Goal: Task Accomplishment & Management: Manage account settings

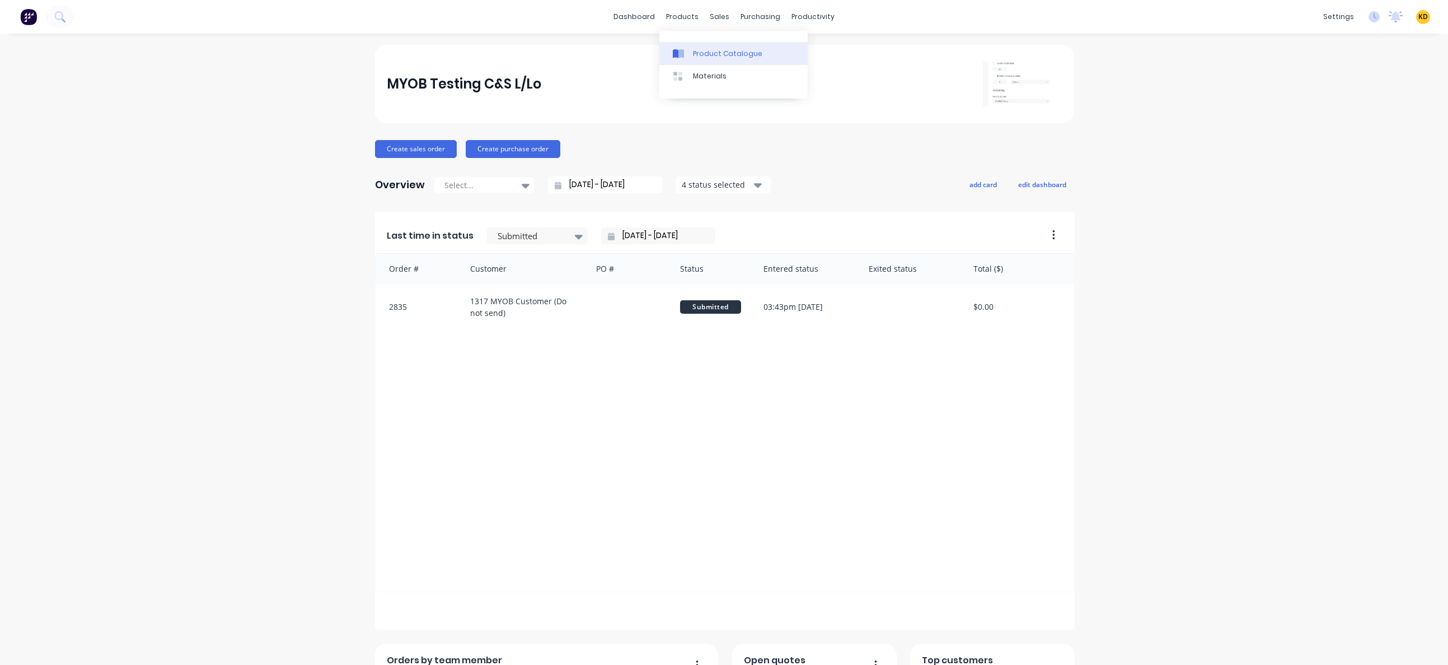
click at [707, 57] on div "Product Catalogue" at bounding box center [727, 54] width 69 height 10
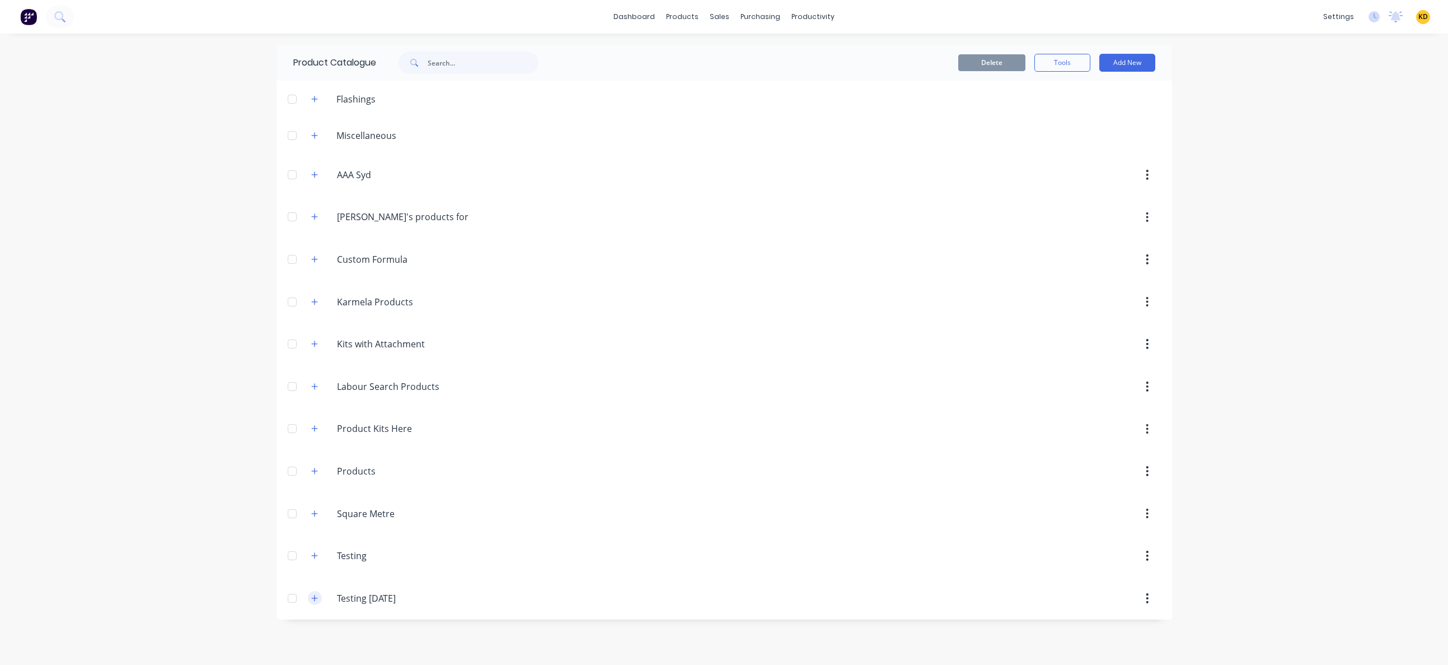
click at [313, 596] on icon "button" at bounding box center [314, 598] width 7 height 8
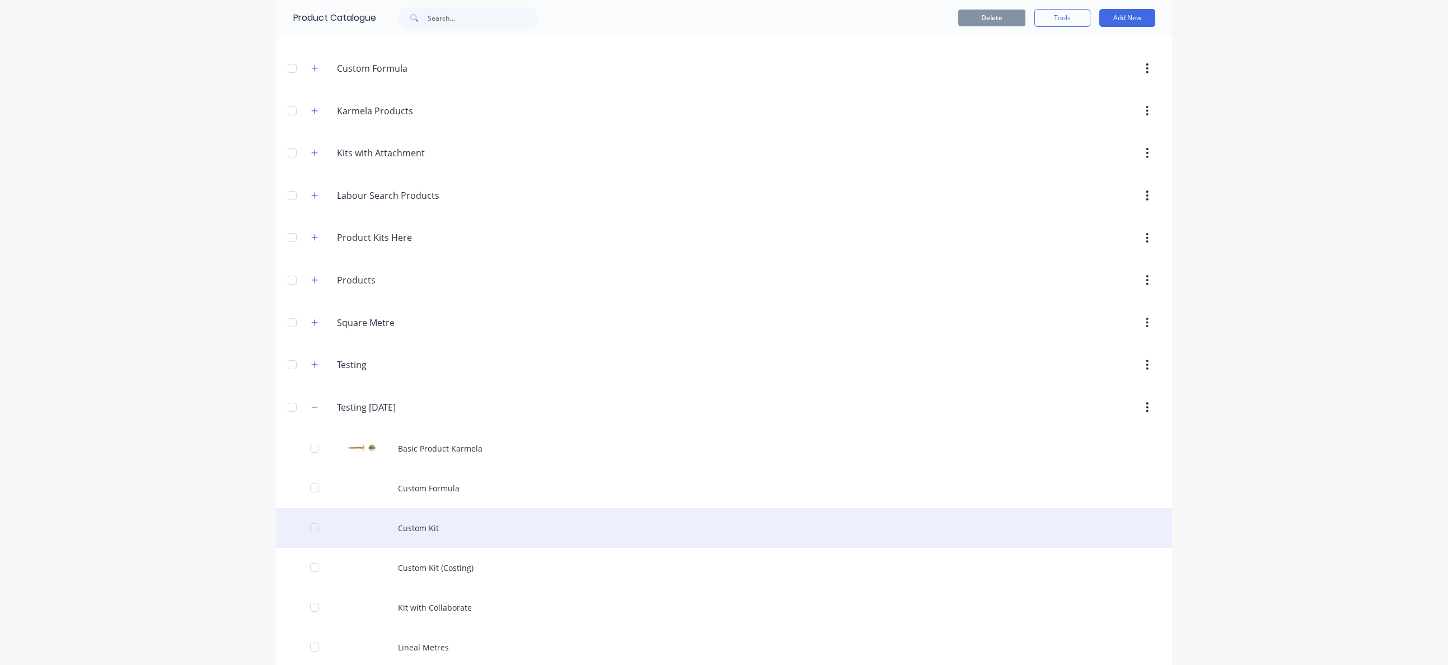
scroll to position [302, 0]
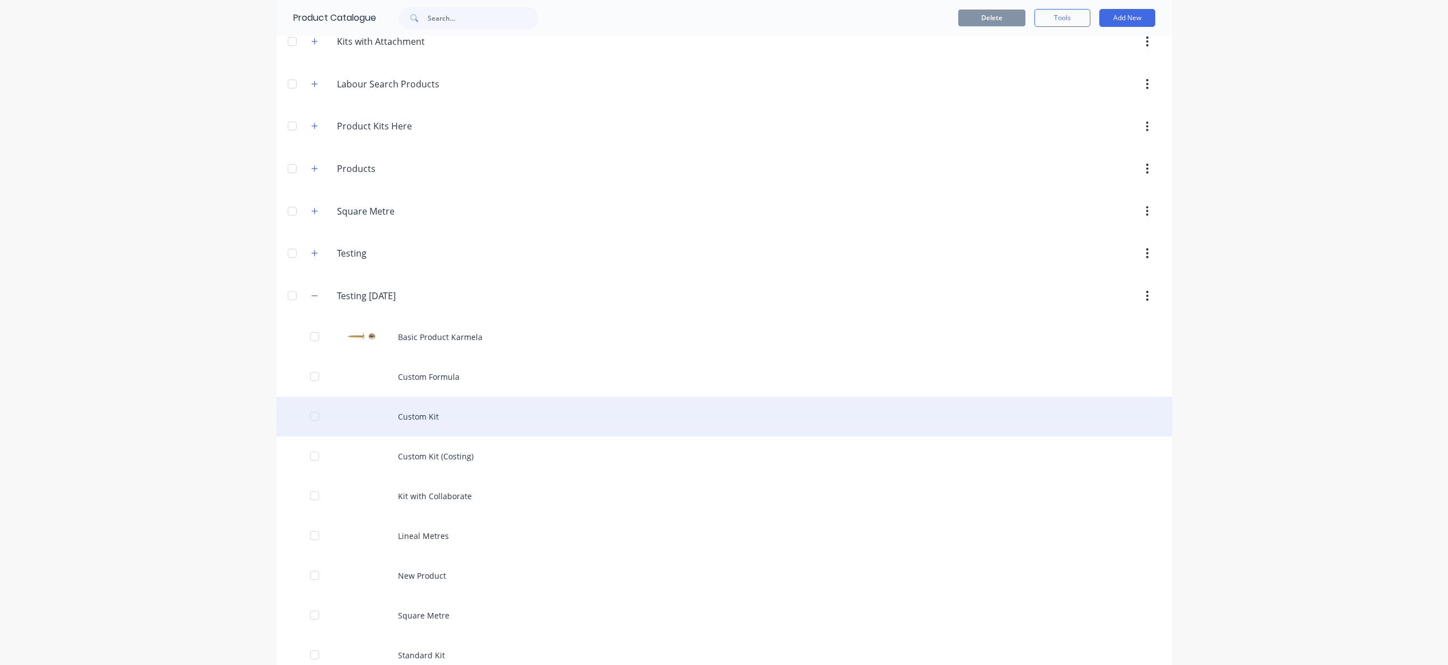
click at [548, 419] on div "Custom Kit" at bounding box center [725, 416] width 896 height 40
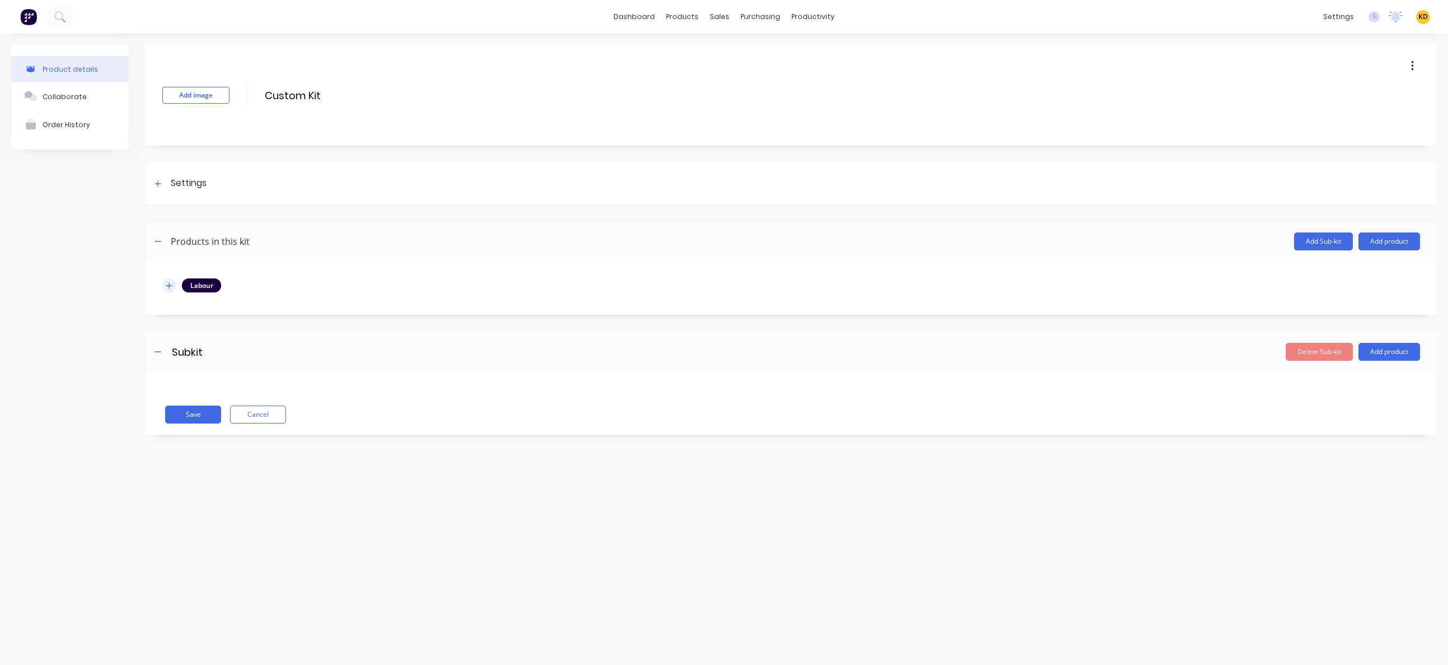
click at [166, 283] on icon "button" at bounding box center [169, 286] width 7 height 8
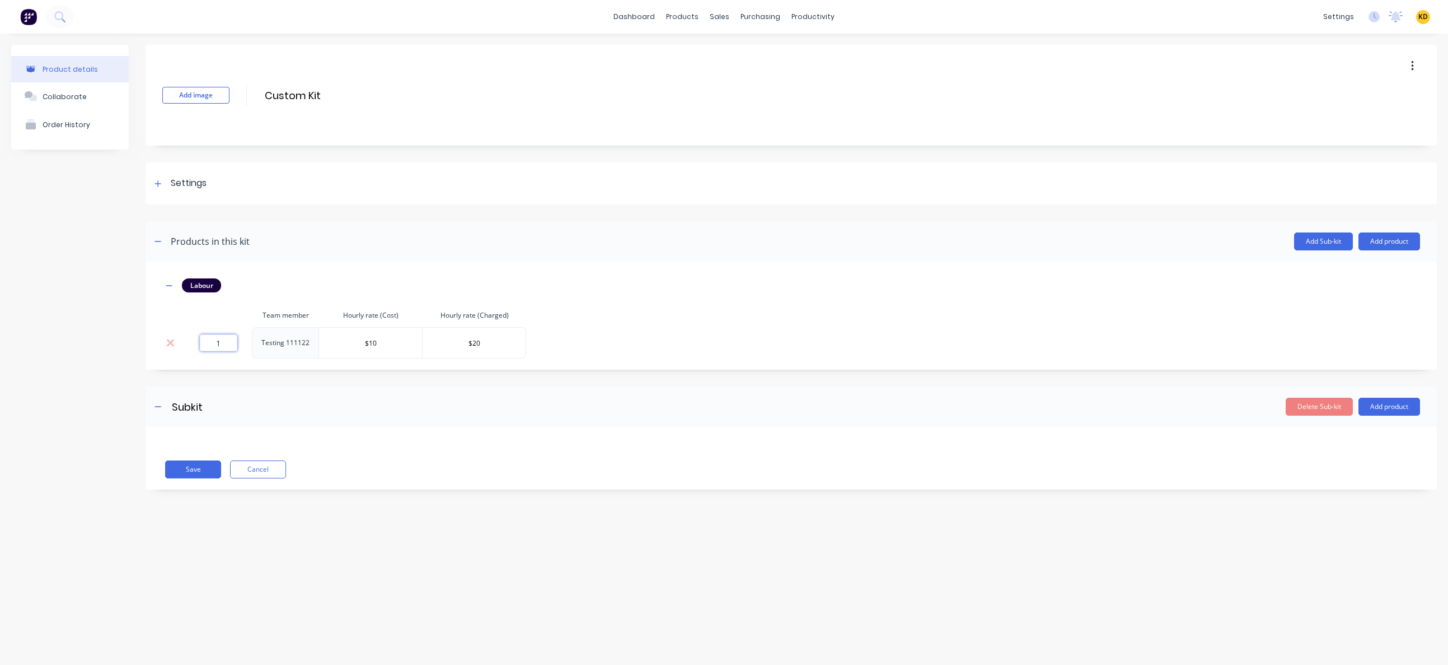
drag, startPoint x: 202, startPoint y: 340, endPoint x: 241, endPoint y: 339, distance: 39.2
click at [241, 339] on div "1" at bounding box center [218, 342] width 58 height 17
click at [217, 343] on input "1" at bounding box center [219, 342] width 38 height 17
type input "0"
click at [194, 476] on button "Save" at bounding box center [193, 469] width 56 height 18
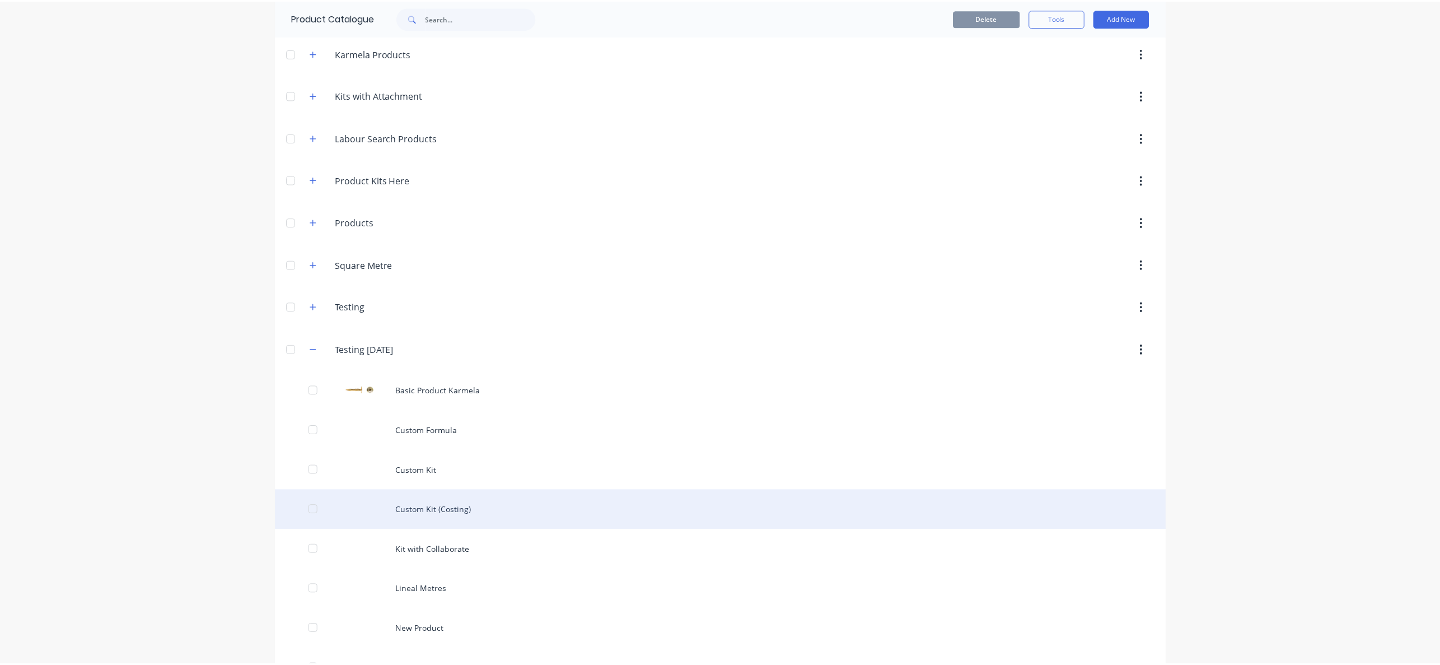
scroll to position [302, 0]
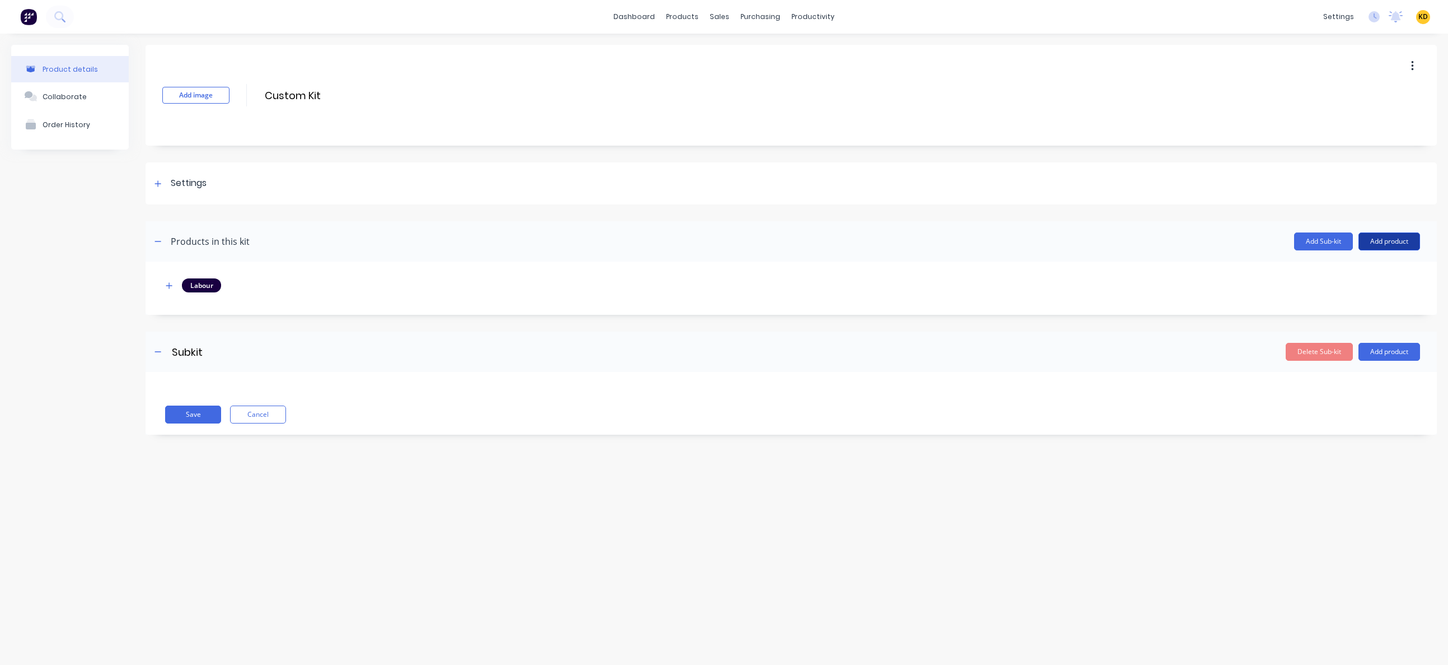
click at [1386, 241] on button "Add product" at bounding box center [1390, 241] width 62 height 18
click at [1371, 262] on div "Product catalogue" at bounding box center [1367, 270] width 86 height 16
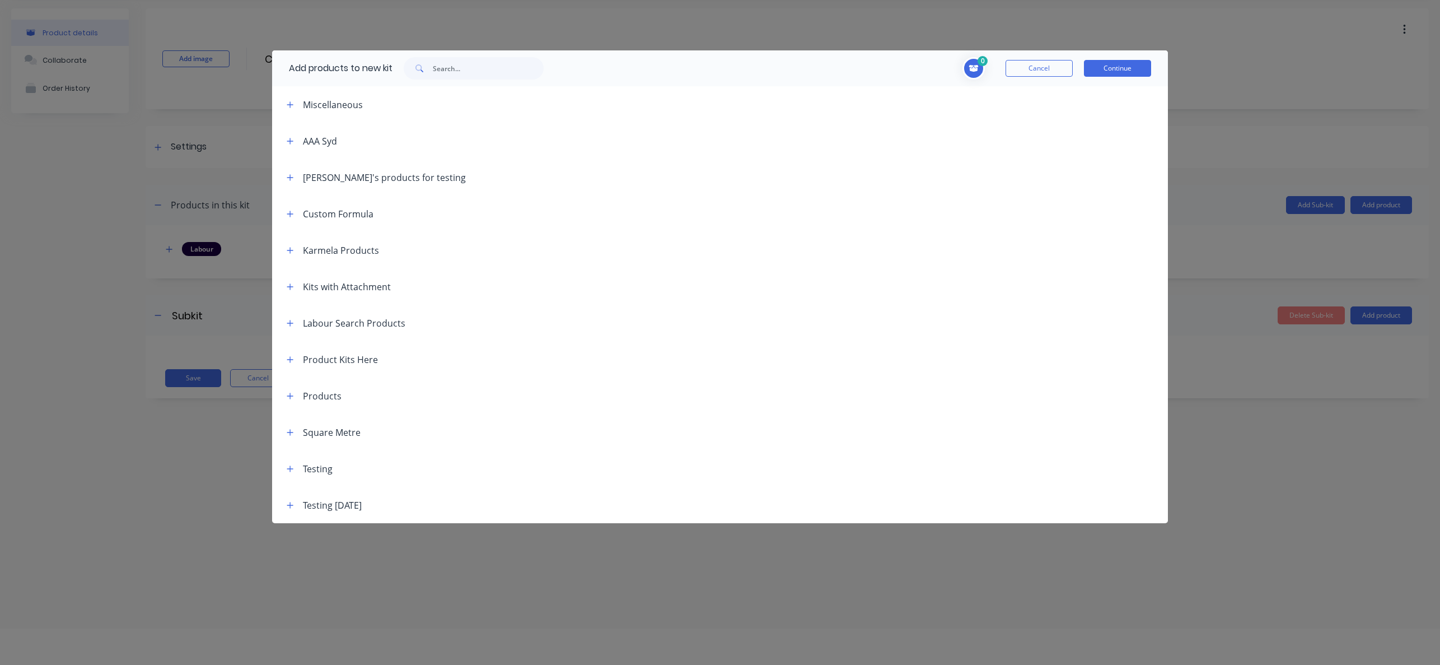
scroll to position [56, 0]
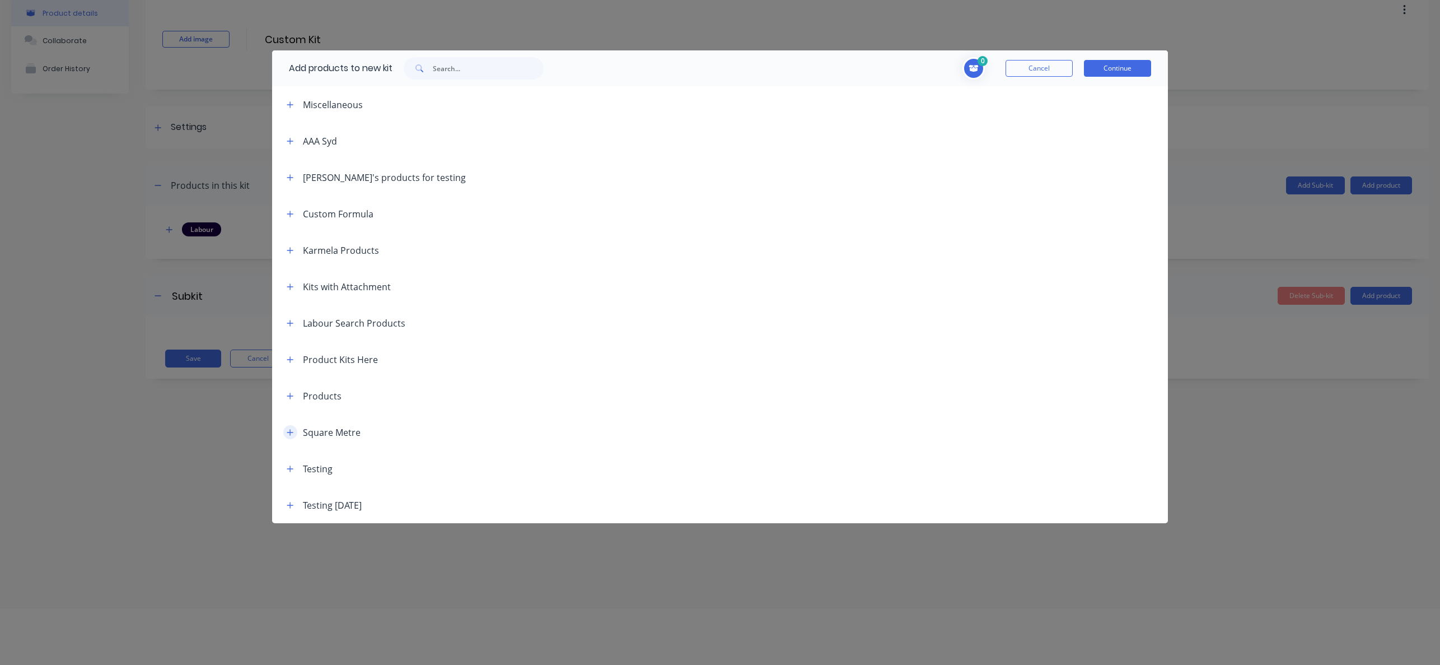
click at [287, 428] on icon "button" at bounding box center [290, 432] width 7 height 8
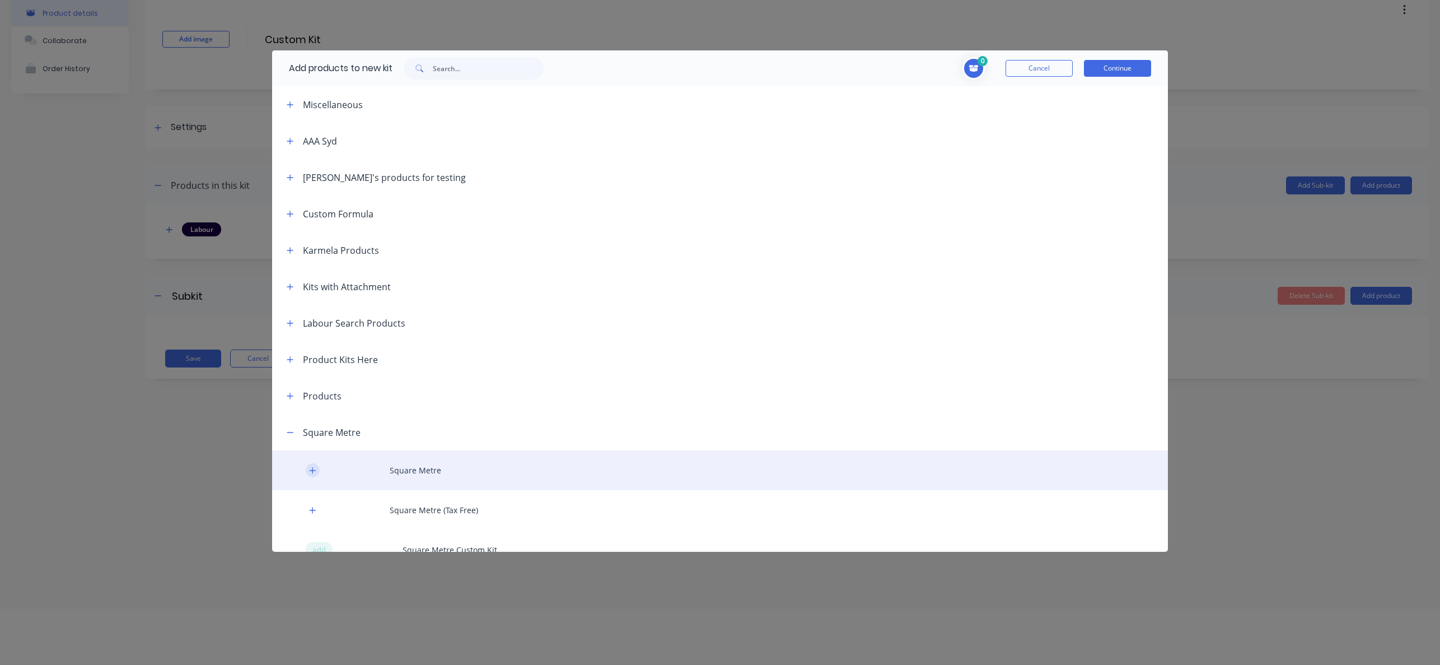
click at [308, 466] on button "button" at bounding box center [313, 470] width 14 height 14
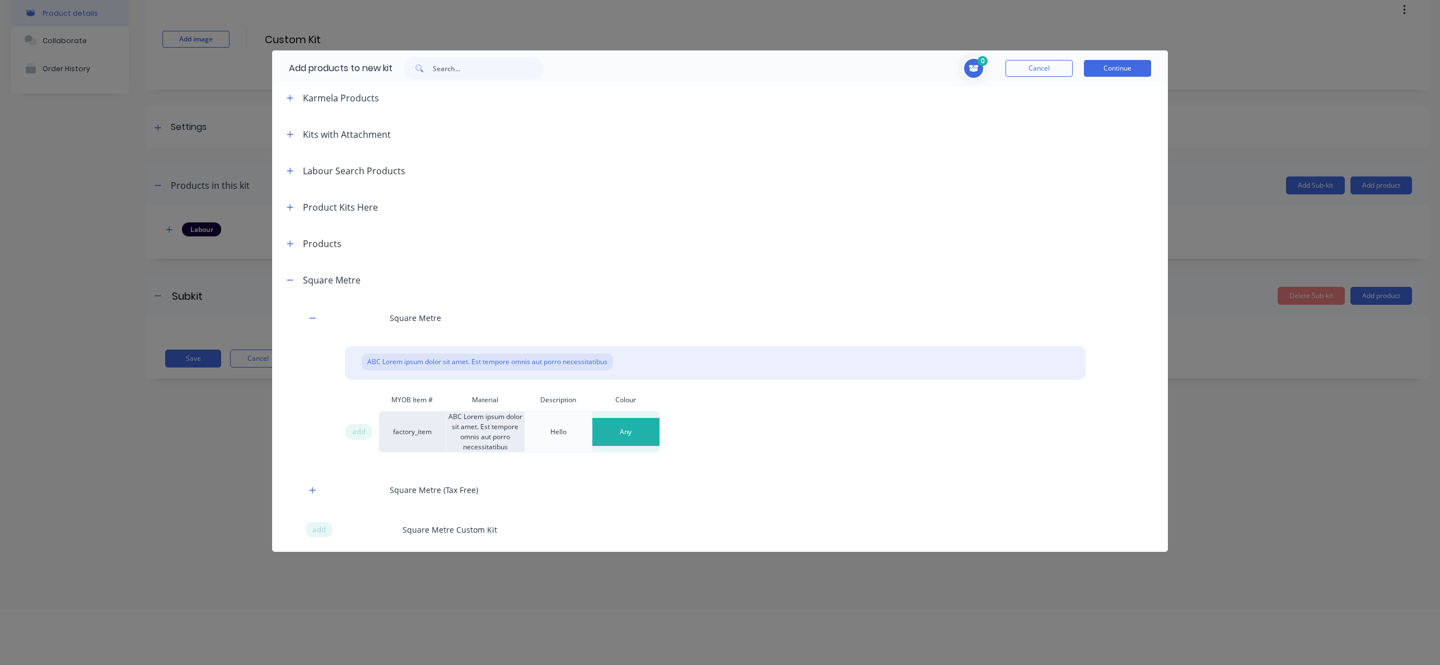
scroll to position [263, 0]
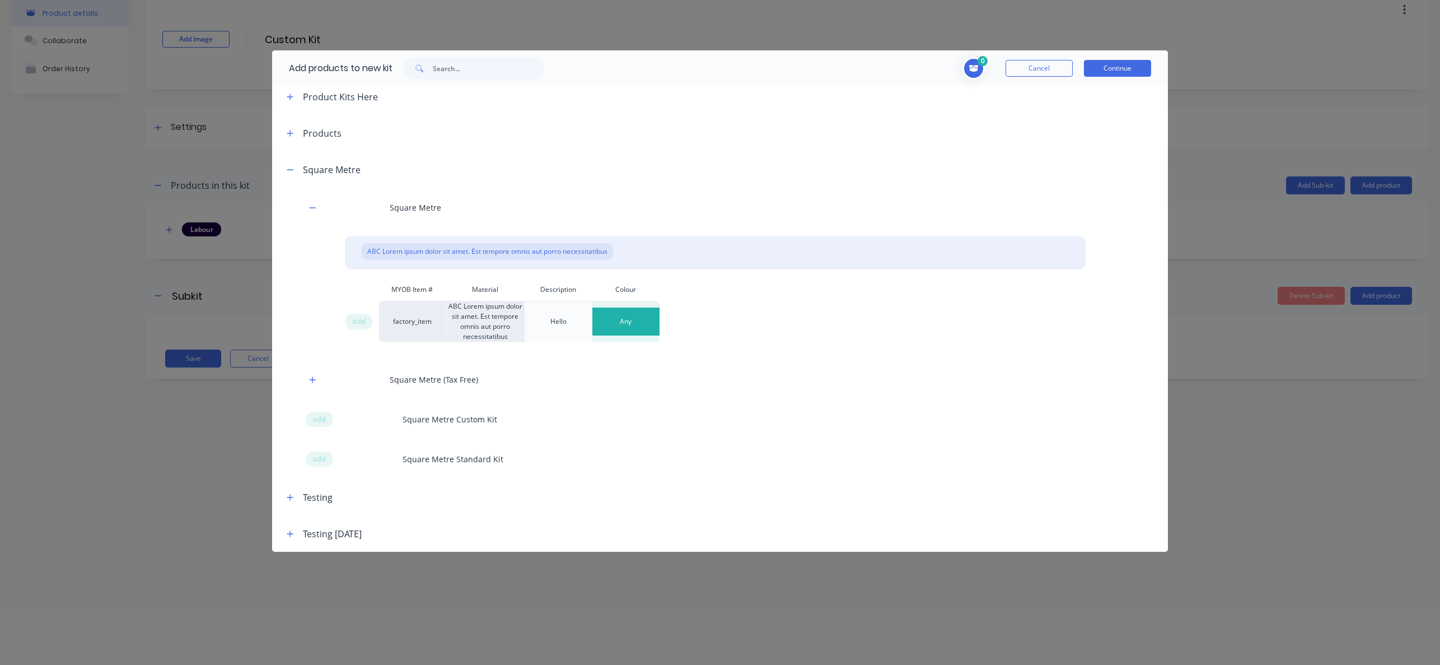
click at [629, 324] on div "Any" at bounding box center [626, 321] width 12 height 10
click at [636, 376] on div "Colorbond" at bounding box center [743, 378] width 301 height 22
drag, startPoint x: 362, startPoint y: 319, endPoint x: 525, endPoint y: 276, distance: 168.5
click at [362, 319] on span "add" at bounding box center [358, 321] width 13 height 11
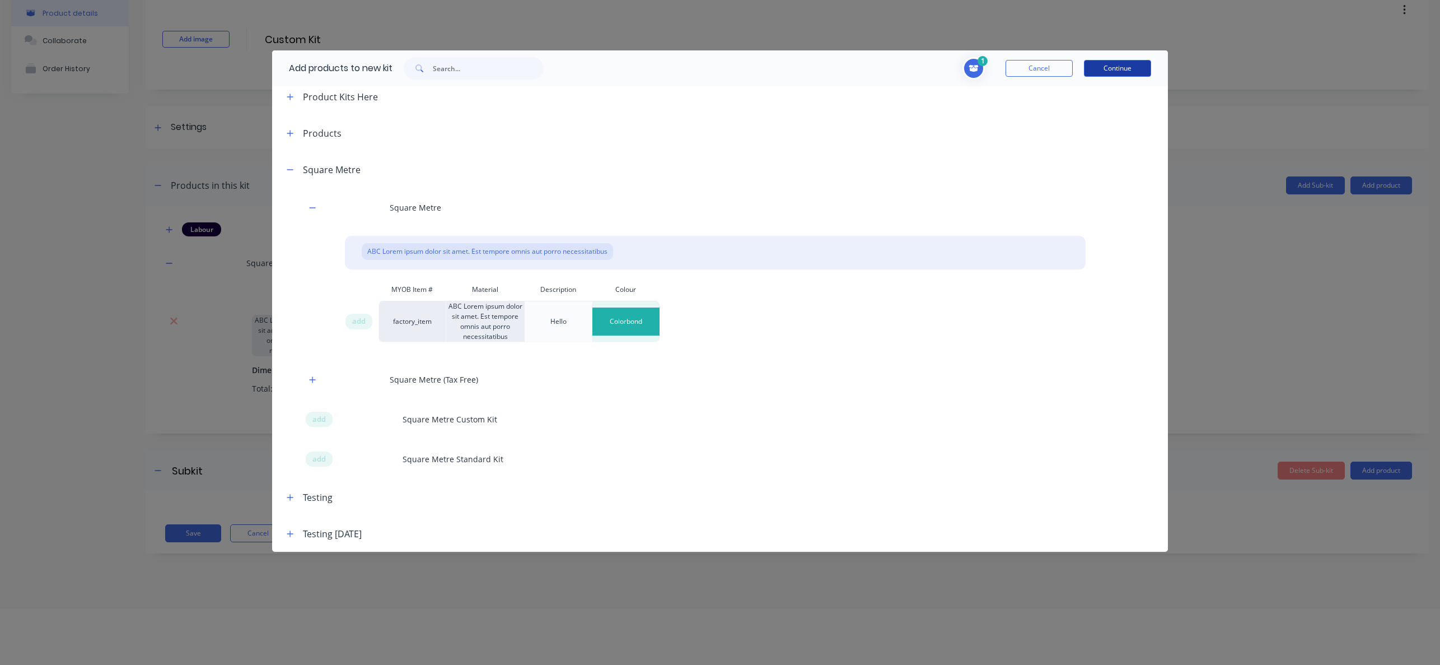
click at [1136, 68] on button "Continue" at bounding box center [1117, 68] width 67 height 17
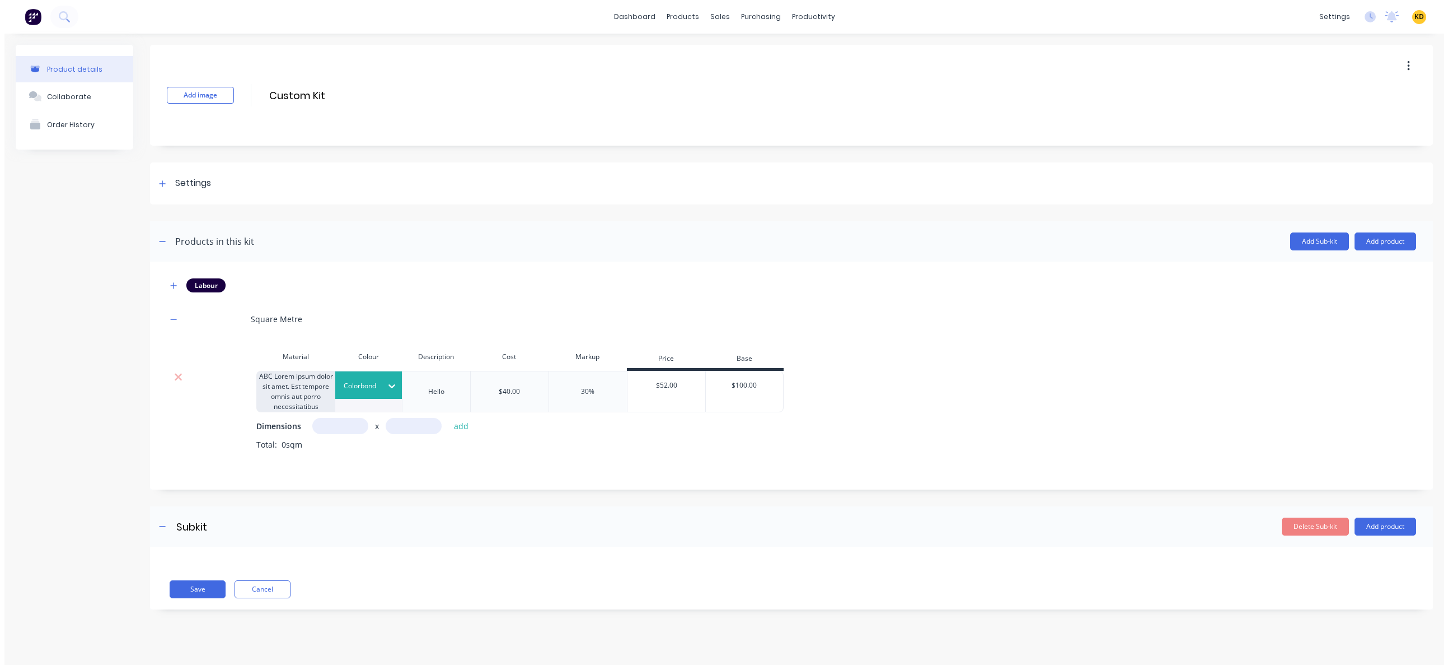
scroll to position [0, 0]
click at [339, 422] on input "text" at bounding box center [336, 426] width 56 height 16
drag, startPoint x: 171, startPoint y: 377, endPoint x: 354, endPoint y: 349, distance: 184.7
click at [171, 376] on icon at bounding box center [174, 376] width 8 height 11
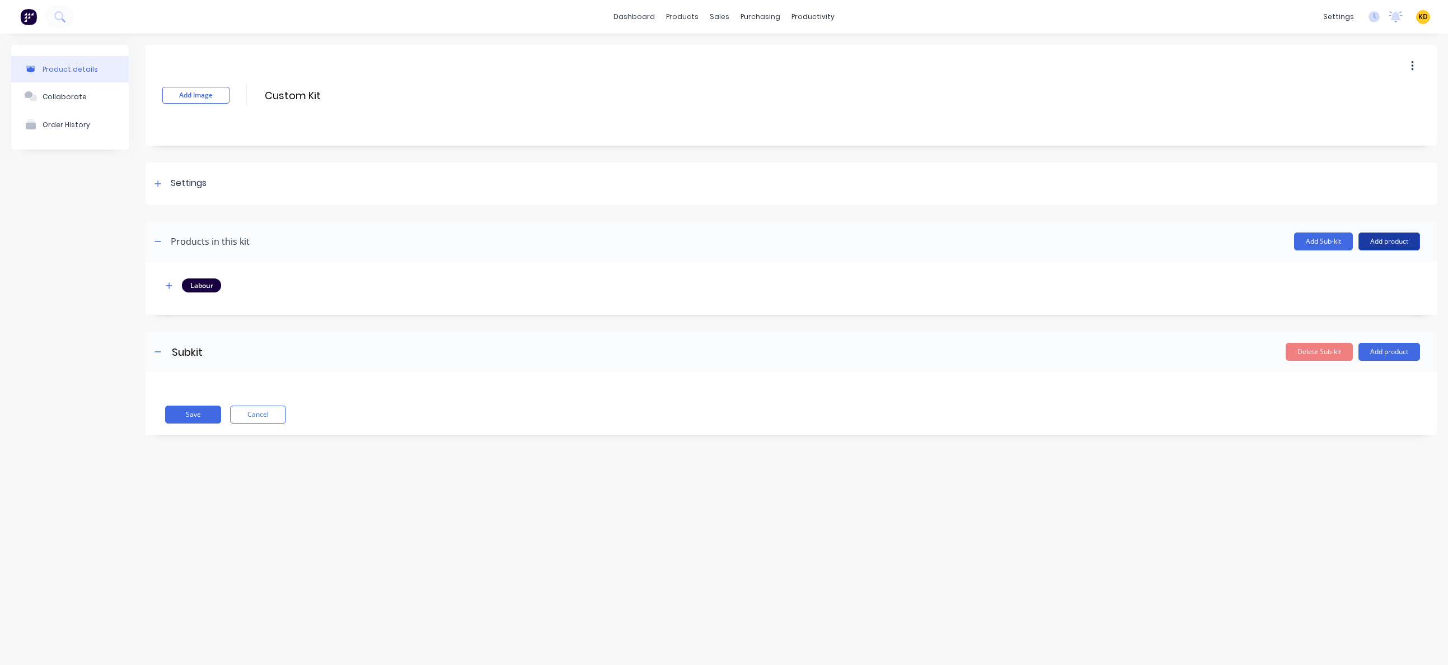
click at [1417, 223] on header "Products in this kit Add Sub-kit Add product" at bounding box center [792, 241] width 1292 height 40
click at [1395, 246] on button "Add product" at bounding box center [1390, 241] width 62 height 18
click at [1370, 276] on div "Product catalogue" at bounding box center [1367, 270] width 86 height 16
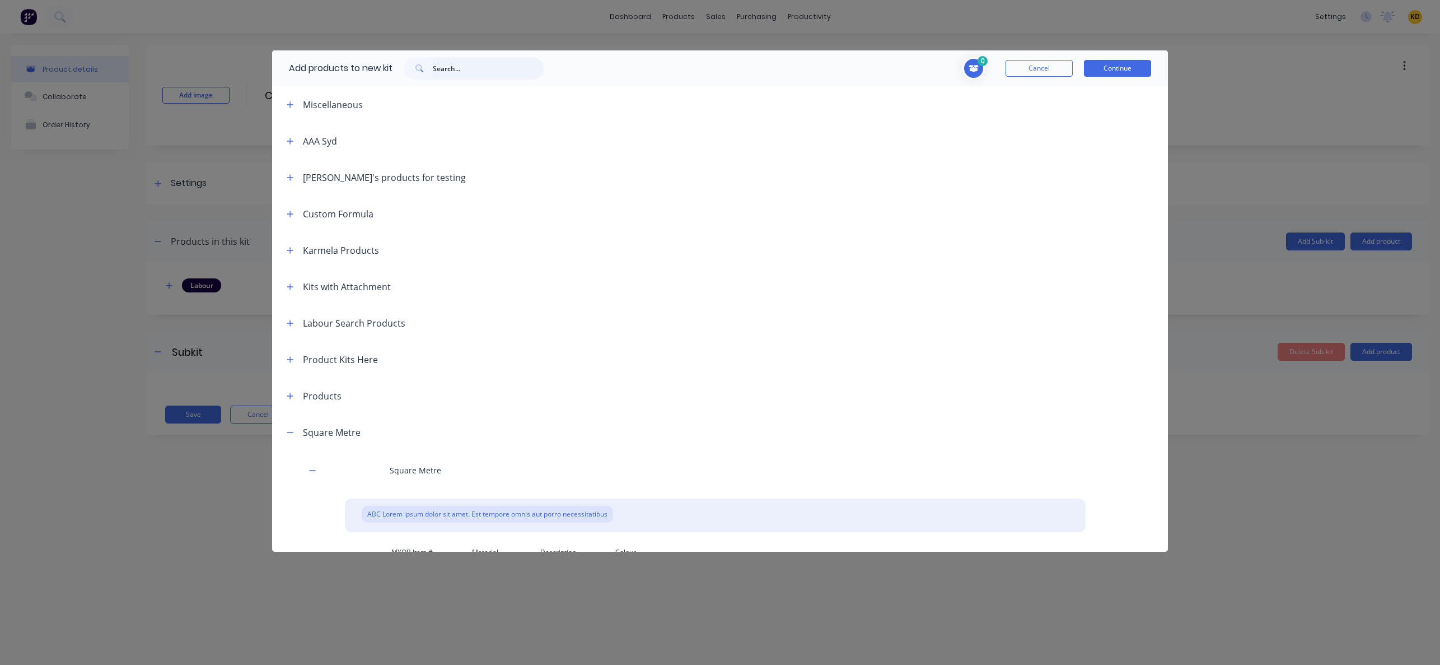
click at [471, 65] on input "text" at bounding box center [488, 68] width 111 height 22
type input "basic"
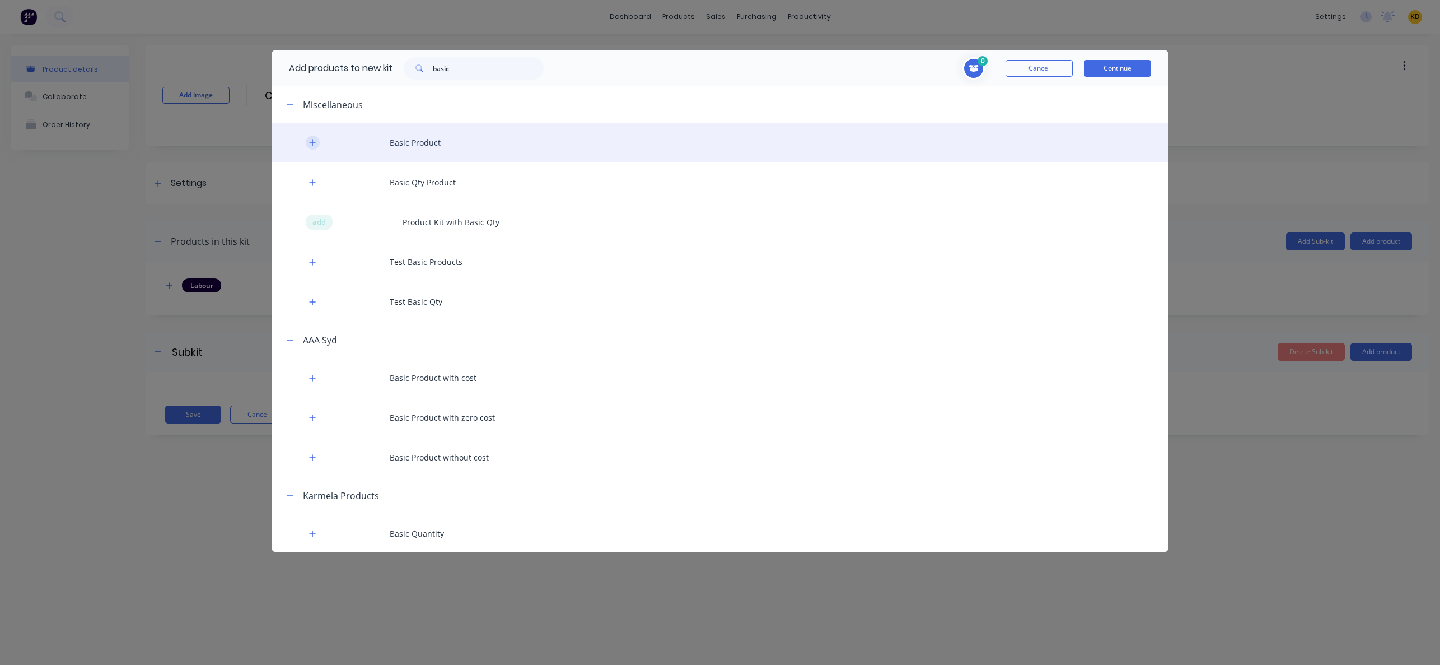
click at [316, 145] on button "button" at bounding box center [313, 142] width 14 height 14
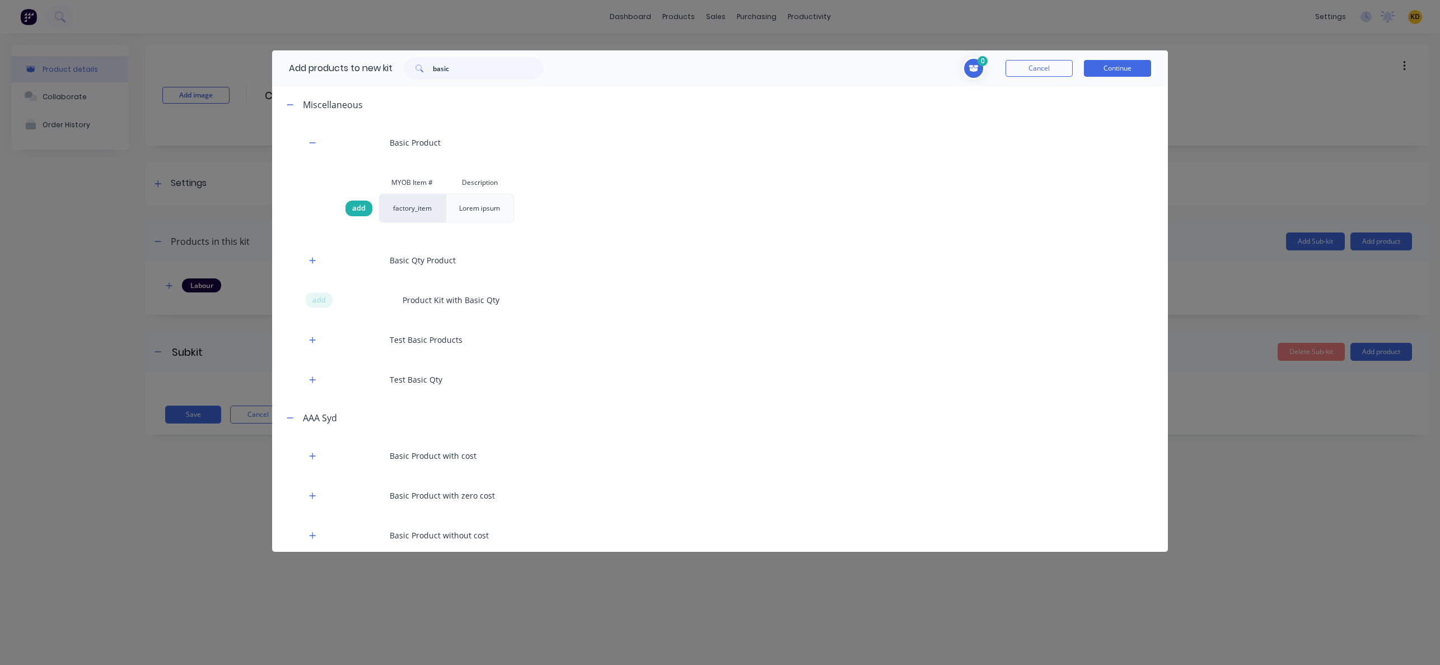
click at [361, 214] on div "add" at bounding box center [358, 208] width 27 height 16
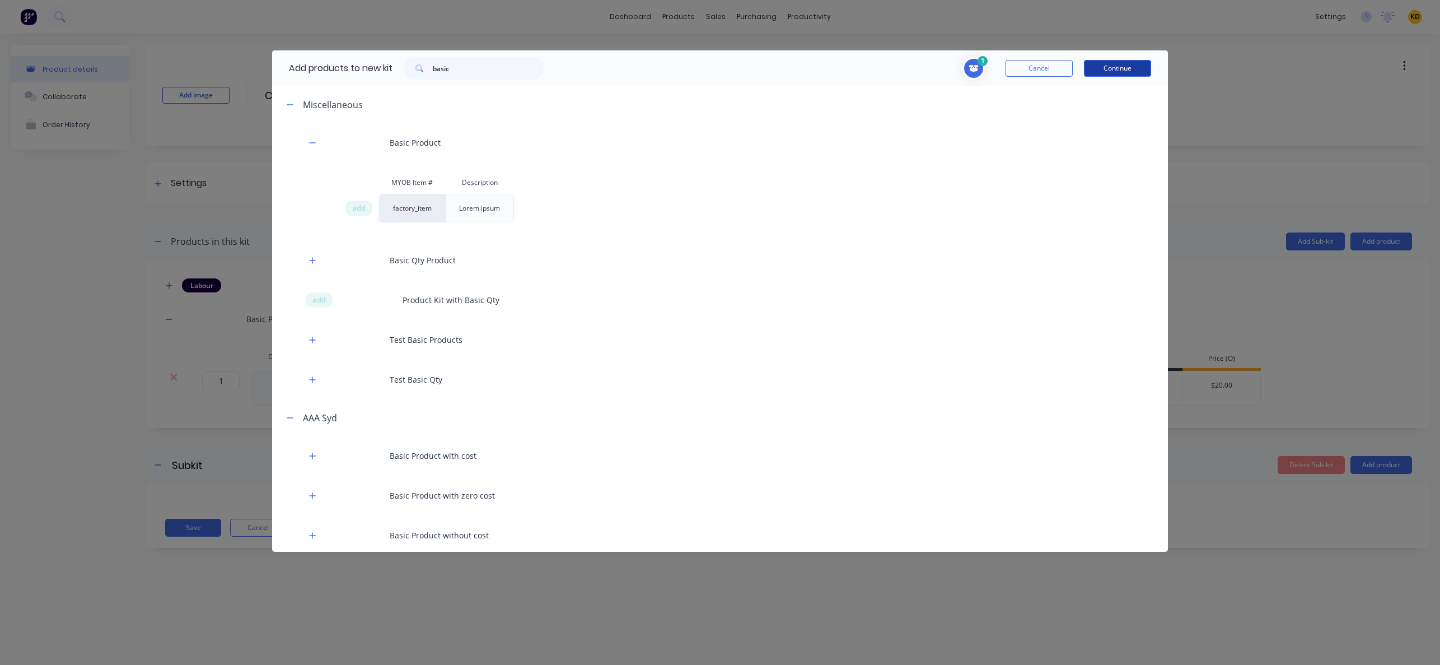
click at [1133, 63] on button "Continue" at bounding box center [1117, 68] width 67 height 17
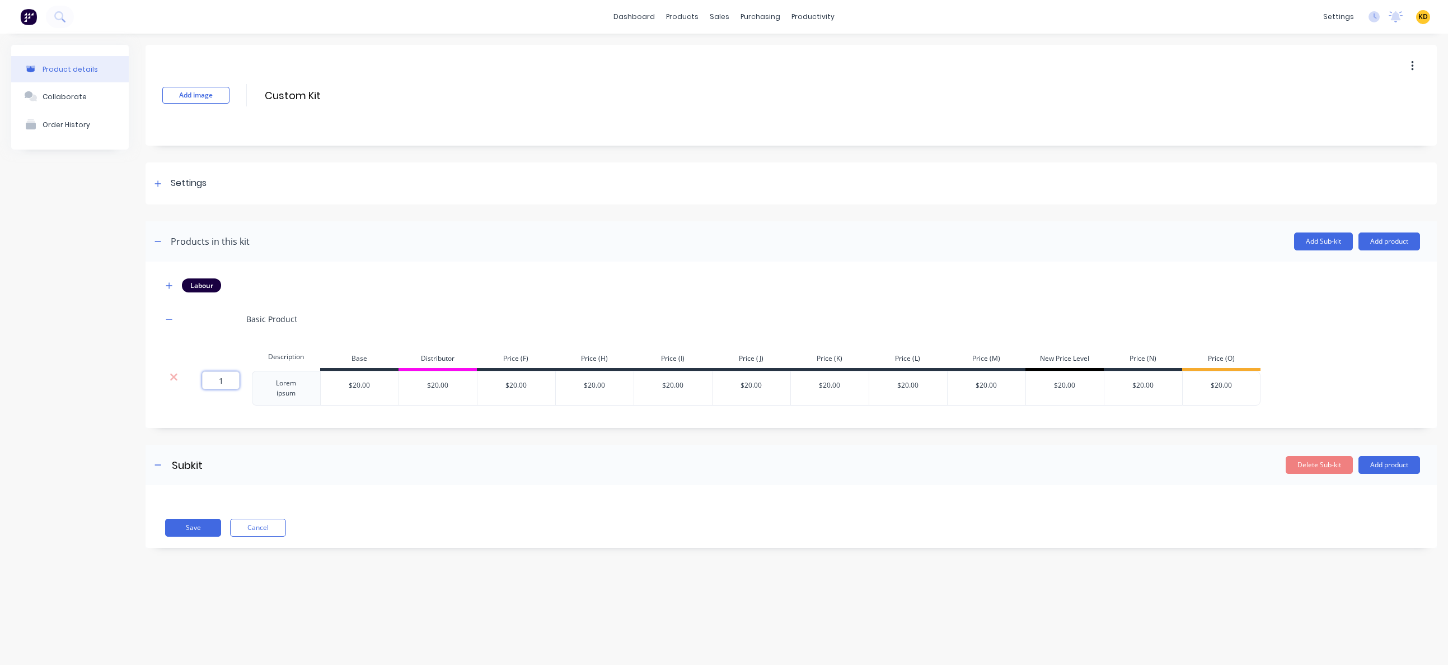
drag, startPoint x: 208, startPoint y: 378, endPoint x: 237, endPoint y: 378, distance: 29.1
click at [237, 378] on input "1" at bounding box center [221, 380] width 38 height 18
click at [169, 285] on icon "button" at bounding box center [169, 285] width 6 height 6
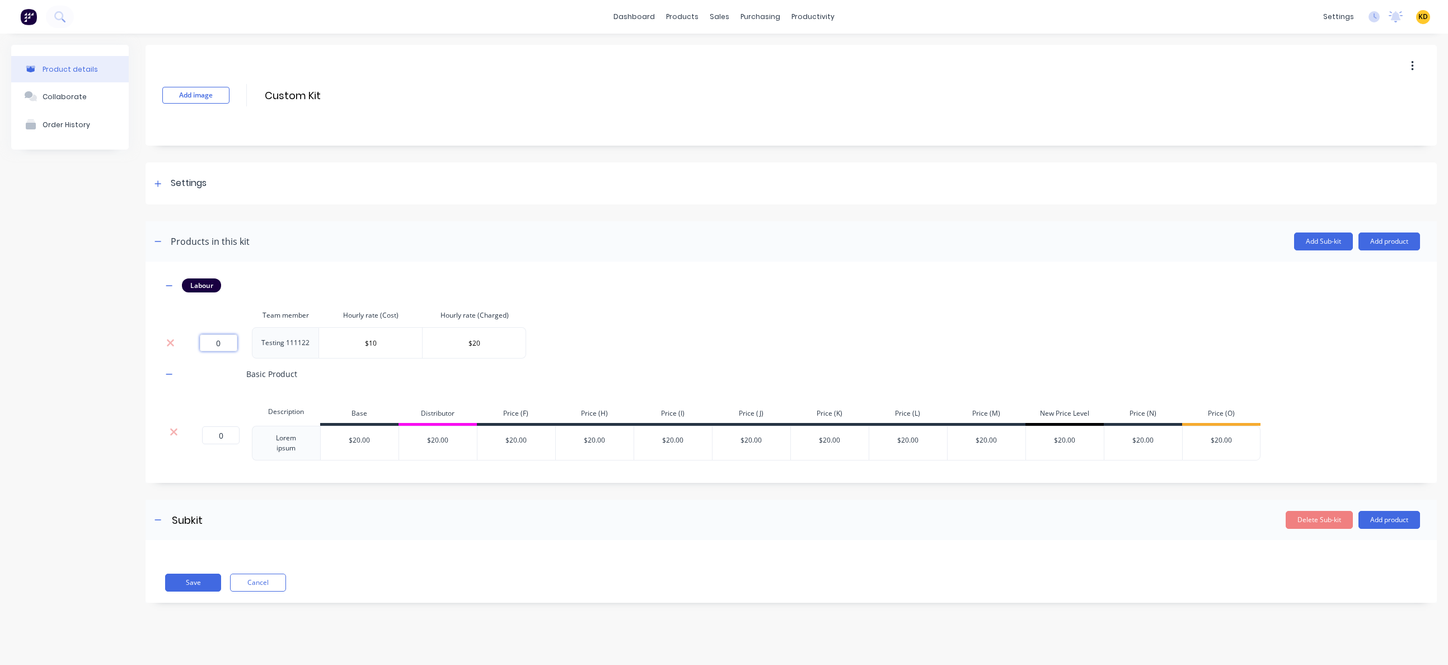
drag, startPoint x: 204, startPoint y: 344, endPoint x: 226, endPoint y: 345, distance: 21.3
click at [226, 345] on input "0" at bounding box center [219, 342] width 38 height 17
type input "."
click at [186, 590] on button "Save" at bounding box center [193, 582] width 56 height 18
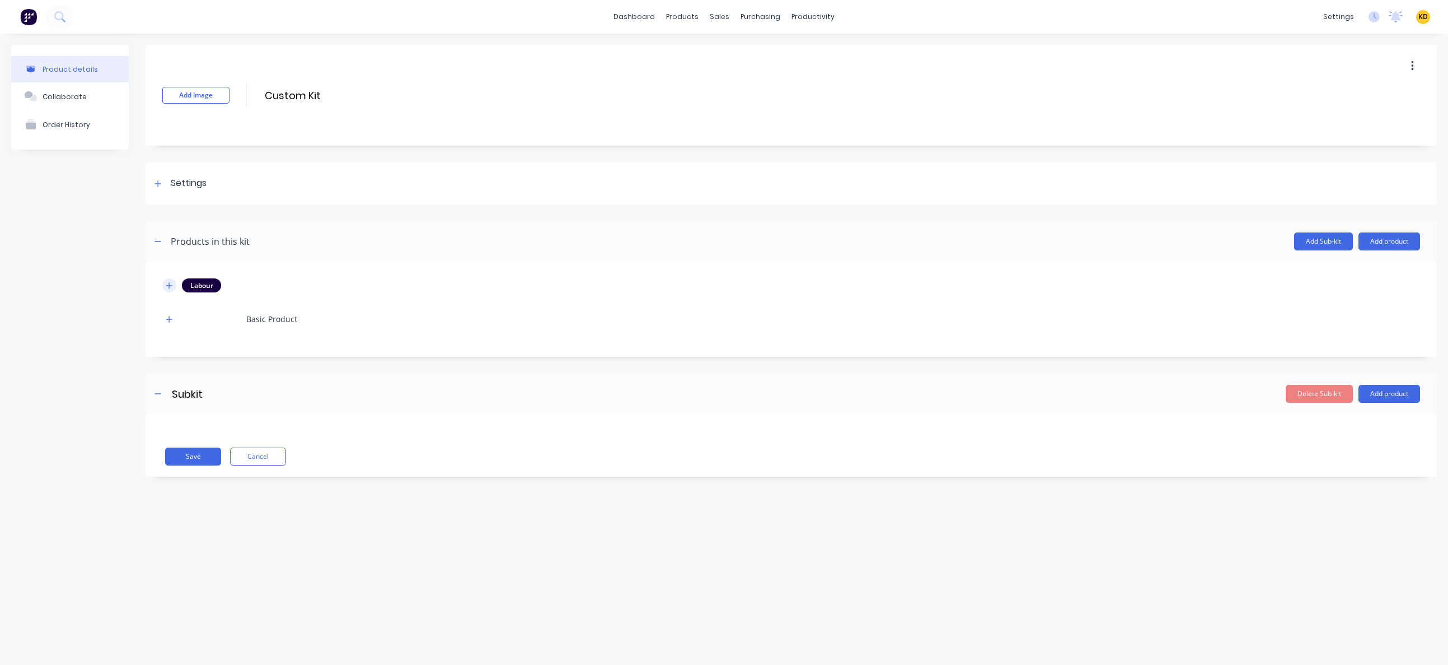
click at [170, 279] on button "button" at bounding box center [169, 285] width 14 height 14
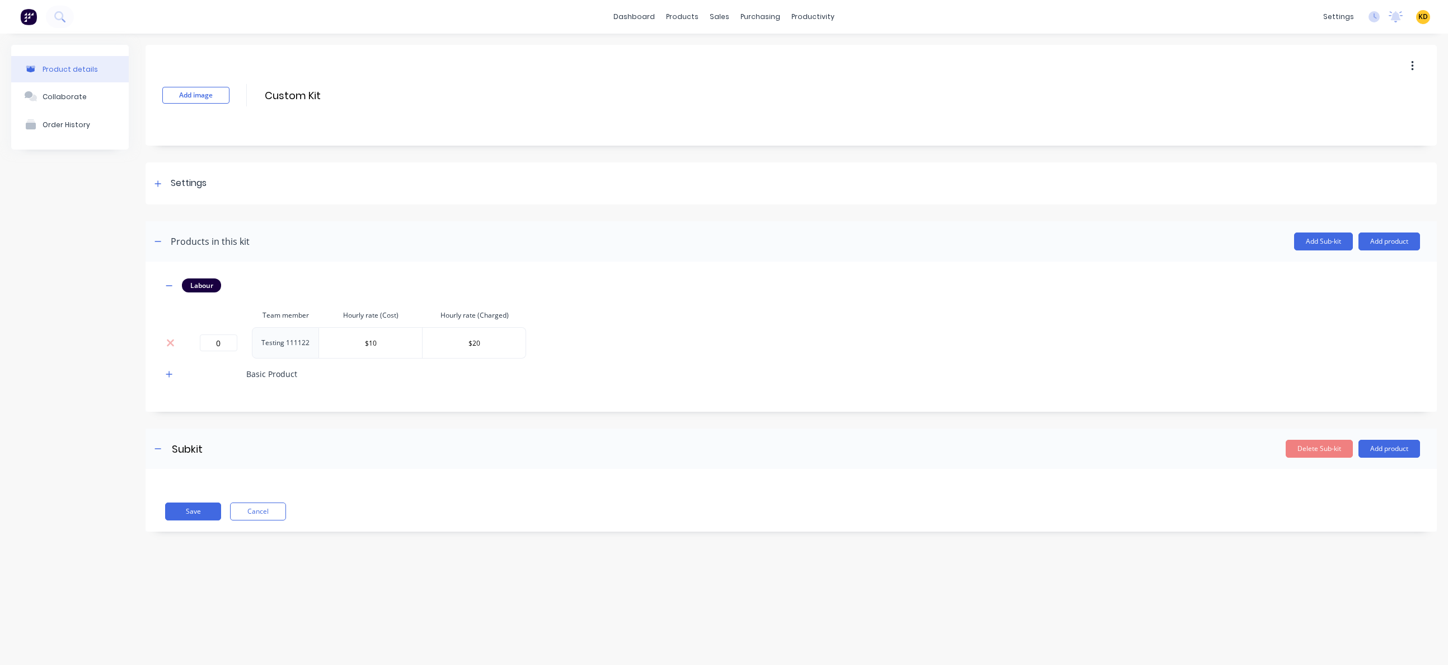
click at [116, 330] on div "Product details Collaborate Order History" at bounding box center [70, 296] width 118 height 503
